Goal: Navigation & Orientation: Find specific page/section

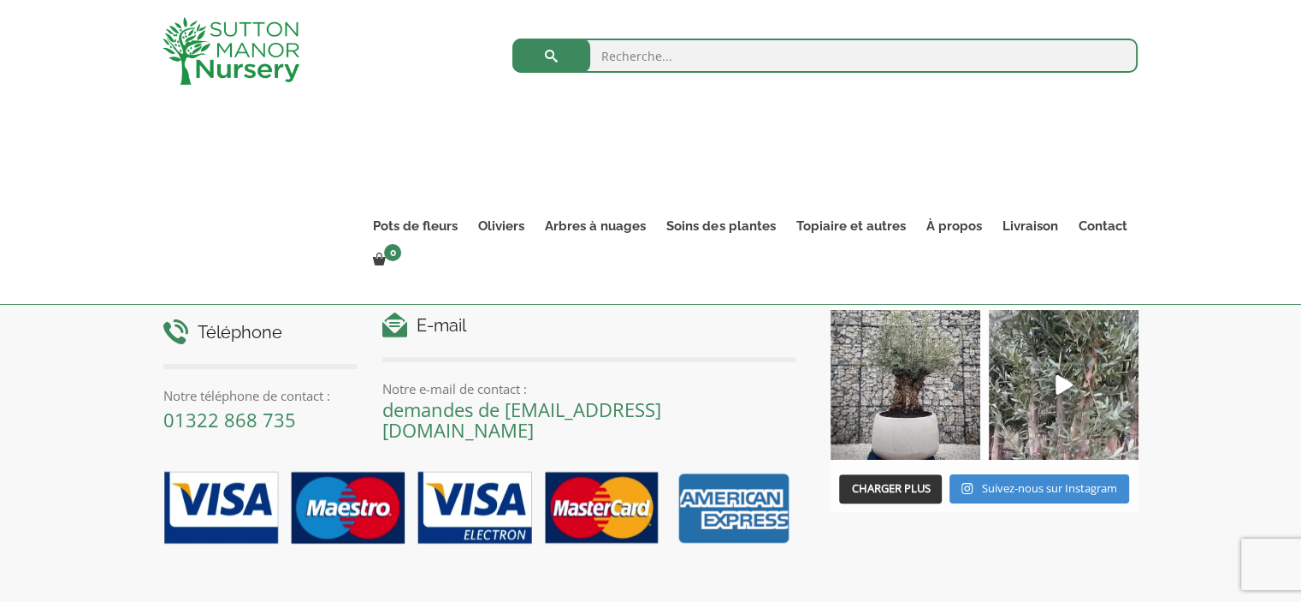
scroll to position [746, 0]
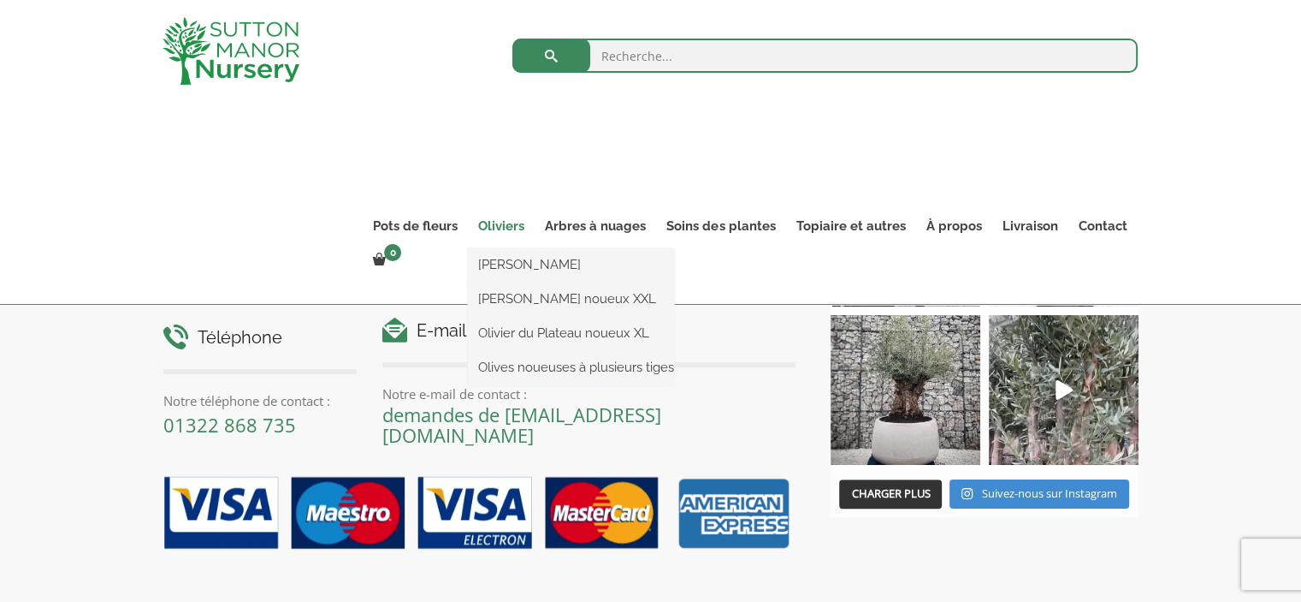
click at [510, 225] on font "Oliviers" at bounding box center [501, 225] width 46 height 15
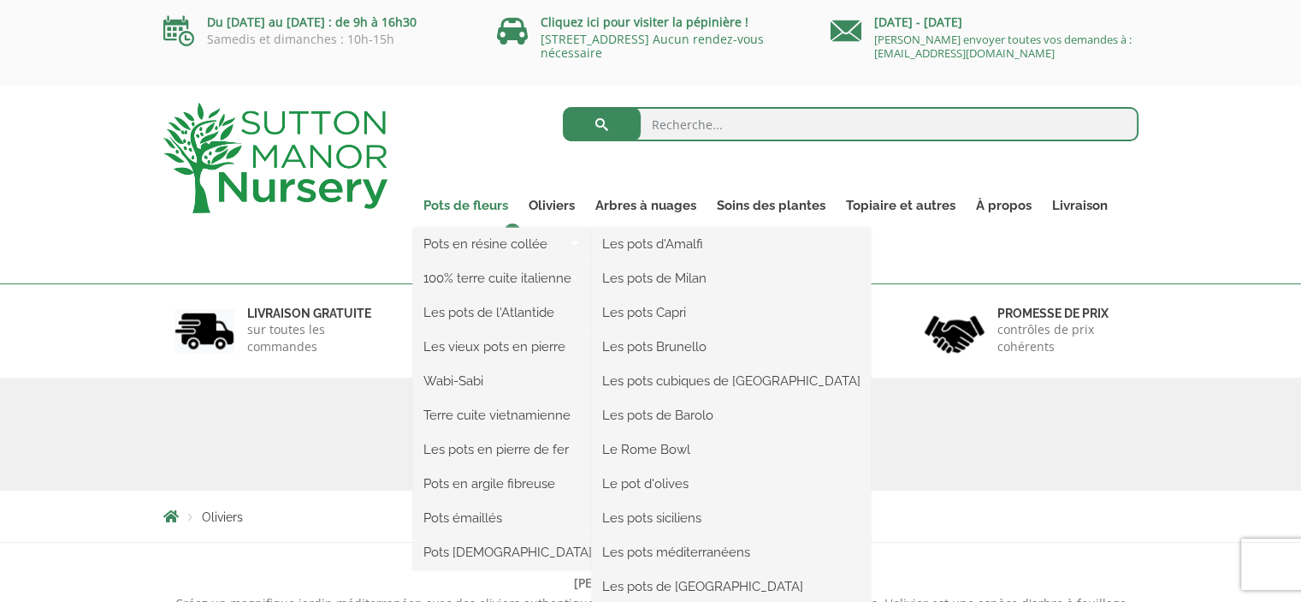
click at [468, 205] on font "Pots de fleurs" at bounding box center [466, 205] width 85 height 15
